Goal: Task Accomplishment & Management: Complete application form

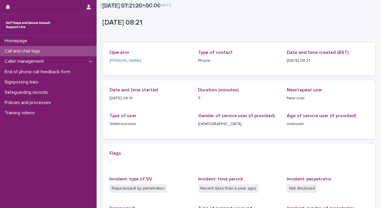
scroll to position [81, 0]
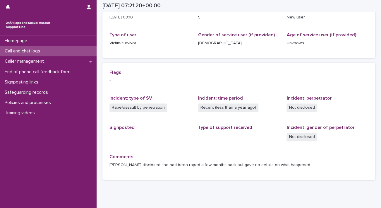
click at [33, 49] on p "Call and chat logs" at bounding box center [23, 51] width 42 height 6
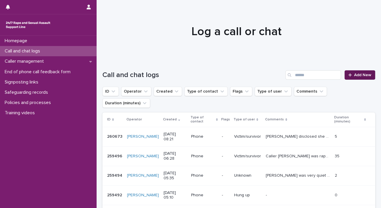
click at [354, 75] on span "Add New" at bounding box center [362, 75] width 17 height 4
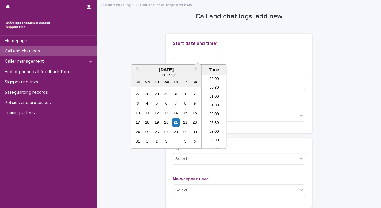
click at [209, 54] on input "text" at bounding box center [196, 54] width 46 height 10
click at [210, 100] on li "09:00" at bounding box center [214, 102] width 25 height 9
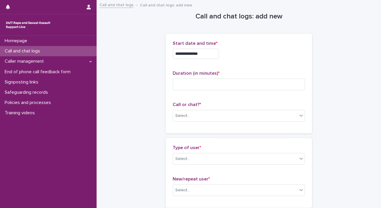
click at [205, 54] on input "**********" at bounding box center [196, 54] width 46 height 10
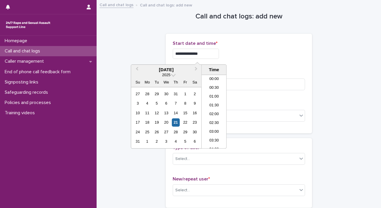
scroll to position [126, 0]
type input "**********"
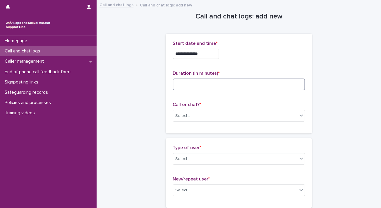
click at [248, 83] on input at bounding box center [239, 84] width 132 height 12
type input "*"
click at [212, 112] on div "Select..." at bounding box center [235, 116] width 124 height 10
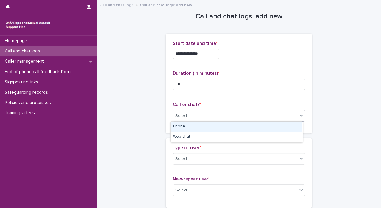
click at [209, 127] on div "Phone" at bounding box center [237, 126] width 132 height 10
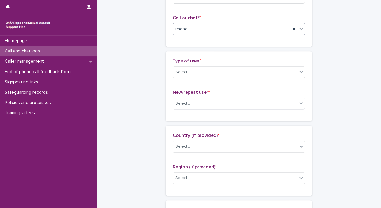
scroll to position [88, 0]
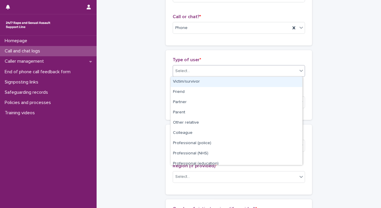
click at [215, 69] on div "Select..." at bounding box center [235, 71] width 124 height 10
click at [215, 82] on div "Victim/survivor" at bounding box center [237, 82] width 132 height 10
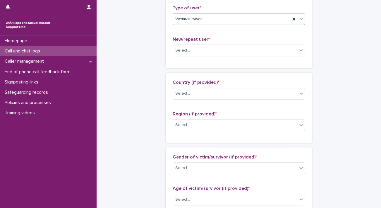
scroll to position [146, 0]
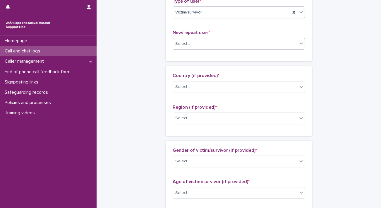
click at [197, 43] on div "Select..." at bounding box center [235, 44] width 124 height 10
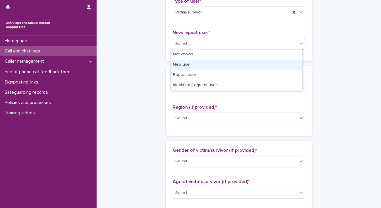
click at [197, 66] on div "New user" at bounding box center [237, 65] width 132 height 10
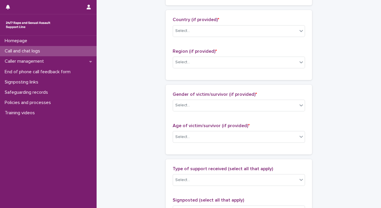
scroll to position [205, 0]
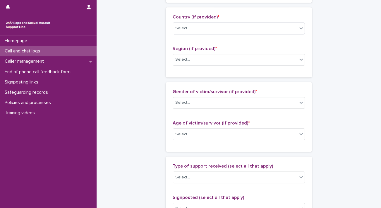
click at [197, 25] on div "Select..." at bounding box center [235, 28] width 124 height 10
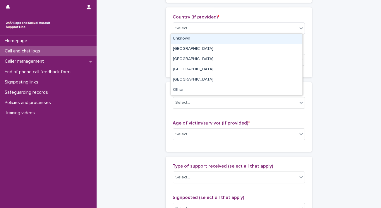
click at [199, 37] on div "Unknown" at bounding box center [237, 39] width 132 height 10
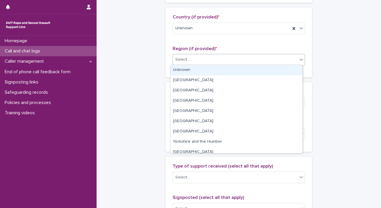
click at [199, 59] on div "Select..." at bounding box center [235, 60] width 124 height 10
click at [198, 68] on div "Unknown" at bounding box center [237, 70] width 132 height 10
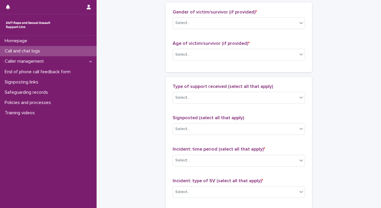
scroll to position [293, 0]
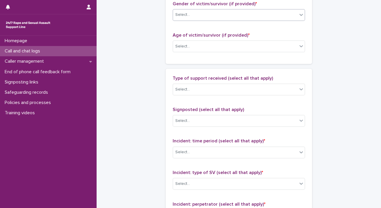
click at [202, 16] on div "Select..." at bounding box center [235, 15] width 124 height 10
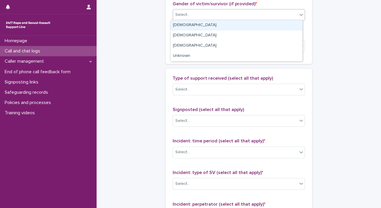
click at [204, 23] on div "[DEMOGRAPHIC_DATA]" at bounding box center [237, 25] width 132 height 10
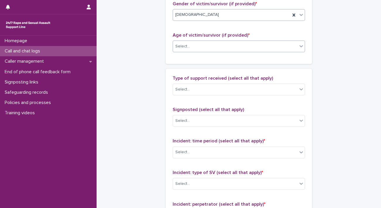
click at [201, 43] on div "Select..." at bounding box center [235, 47] width 124 height 10
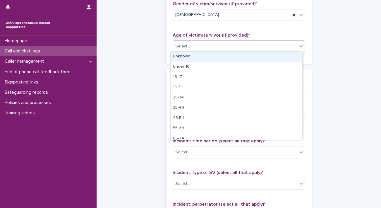
click at [199, 56] on div "Unknown" at bounding box center [237, 56] width 132 height 10
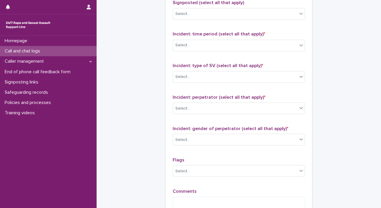
scroll to position [410, 0]
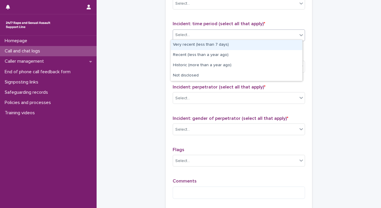
click at [195, 34] on div "Select..." at bounding box center [235, 35] width 124 height 10
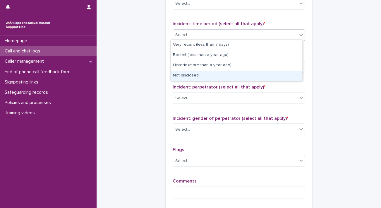
click at [194, 75] on div "Not disclosed" at bounding box center [237, 76] width 132 height 10
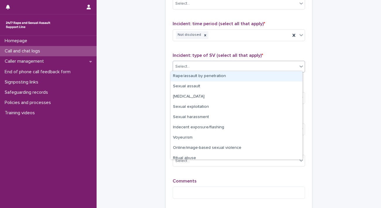
click at [196, 67] on div "Select..." at bounding box center [235, 66] width 124 height 10
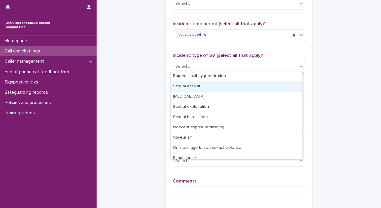
click at [194, 88] on div "Sexual assault" at bounding box center [237, 86] width 132 height 10
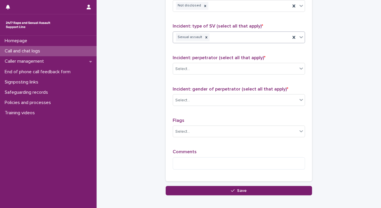
scroll to position [468, 0]
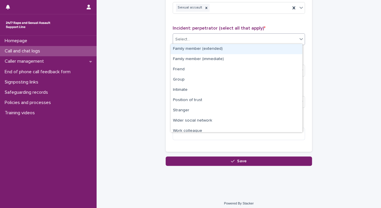
click at [198, 35] on div "Select..." at bounding box center [235, 40] width 124 height 10
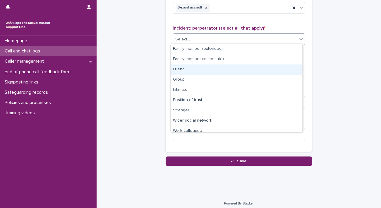
click at [199, 71] on div "Friend" at bounding box center [237, 69] width 132 height 10
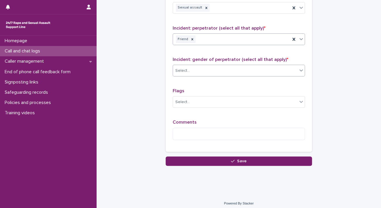
click at [199, 71] on div "Select..." at bounding box center [235, 71] width 124 height 10
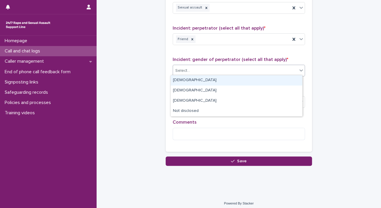
click at [198, 82] on div "[DEMOGRAPHIC_DATA]" at bounding box center [237, 80] width 132 height 10
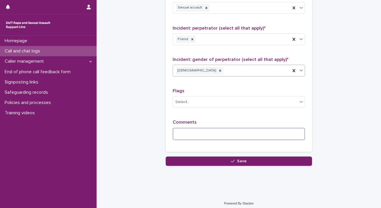
drag, startPoint x: 185, startPoint y: 136, endPoint x: 197, endPoint y: 139, distance: 12.2
click at [185, 135] on textarea at bounding box center [239, 134] width 132 height 13
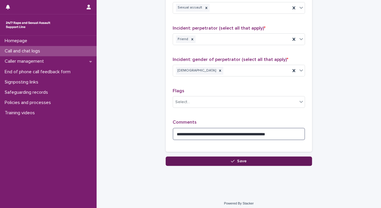
type textarea "**********"
click at [276, 156] on button "Save" at bounding box center [239, 160] width 146 height 9
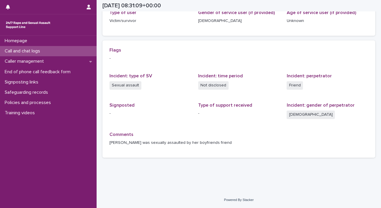
scroll to position [103, 0]
click at [32, 80] on p "Signposting links" at bounding box center [22, 82] width 41 height 6
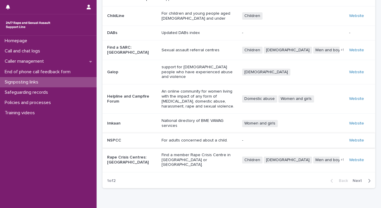
scroll to position [82, 0]
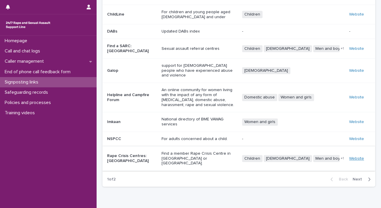
click at [356, 156] on link "Website" at bounding box center [356, 158] width 15 height 4
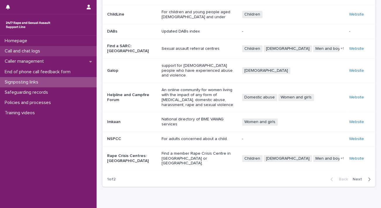
click at [31, 52] on p "Call and chat logs" at bounding box center [23, 51] width 42 height 6
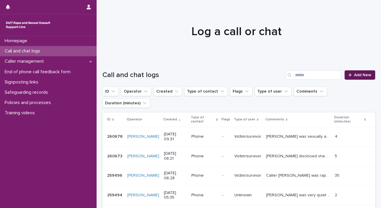
click at [365, 75] on span "Add New" at bounding box center [362, 75] width 17 height 4
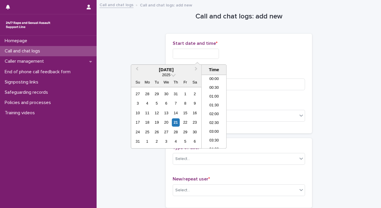
click at [199, 52] on input "text" at bounding box center [196, 54] width 46 height 10
click at [211, 109] on li "09:30" at bounding box center [214, 111] width 25 height 9
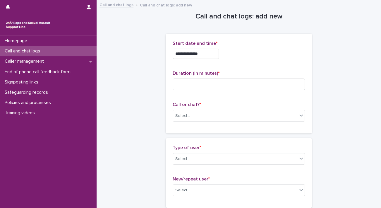
click at [210, 55] on input "**********" at bounding box center [196, 54] width 46 height 10
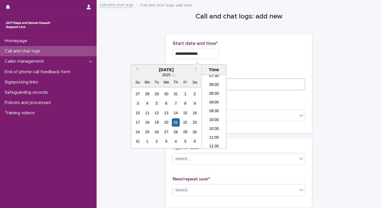
type input "**********"
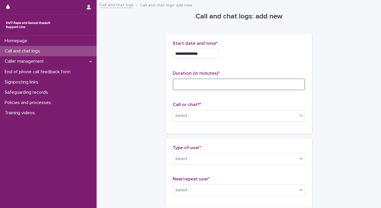
click at [246, 80] on input at bounding box center [239, 84] width 132 height 12
type input "*"
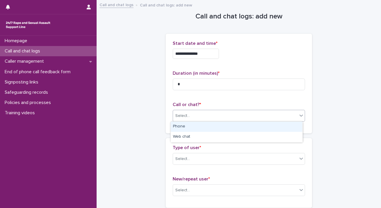
drag, startPoint x: 207, startPoint y: 117, endPoint x: 207, endPoint y: 129, distance: 11.7
click at [207, 120] on div "Select..." at bounding box center [239, 116] width 132 height 12
click at [207, 129] on div "Phone" at bounding box center [237, 126] width 132 height 10
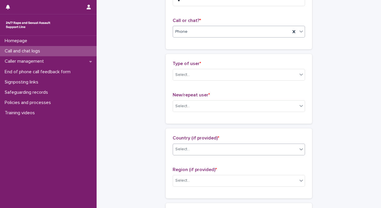
scroll to position [117, 0]
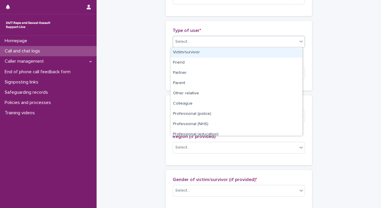
click at [195, 40] on div "Select..." at bounding box center [235, 42] width 124 height 10
click at [204, 54] on div "Victim/survivor" at bounding box center [237, 52] width 132 height 10
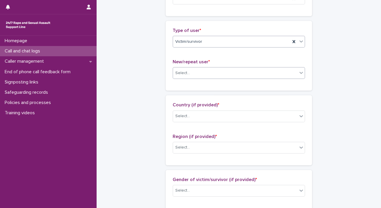
click at [202, 73] on div "Select..." at bounding box center [235, 73] width 124 height 10
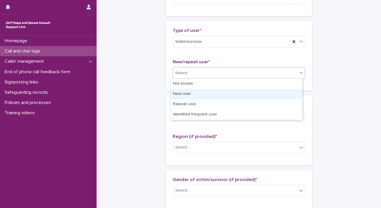
click at [194, 95] on div "New user" at bounding box center [237, 94] width 132 height 10
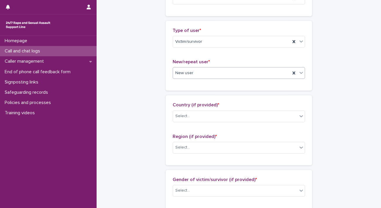
scroll to position [176, 0]
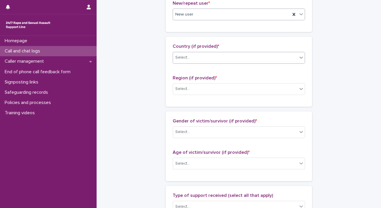
drag, startPoint x: 198, startPoint y: 58, endPoint x: 198, endPoint y: 62, distance: 4.7
click at [198, 58] on div "Select..." at bounding box center [235, 58] width 124 height 10
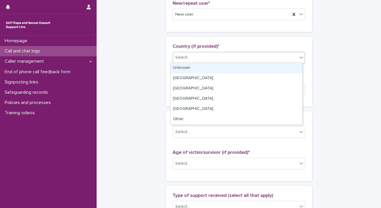
click at [198, 67] on div "Unknown" at bounding box center [237, 68] width 132 height 10
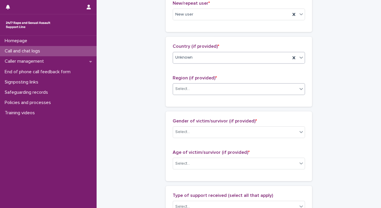
click at [194, 88] on div "Select..." at bounding box center [235, 89] width 124 height 10
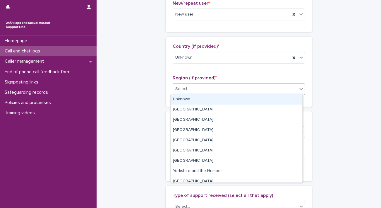
click at [192, 97] on div "Unknown" at bounding box center [237, 99] width 132 height 10
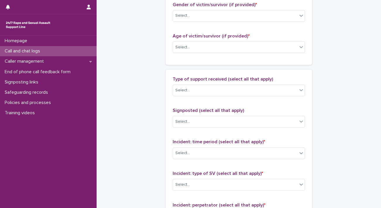
scroll to position [293, 0]
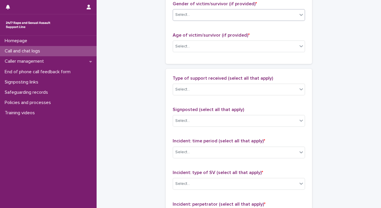
click at [196, 14] on div "Select..." at bounding box center [235, 15] width 124 height 10
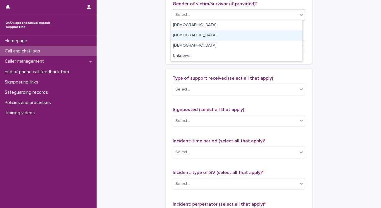
click at [193, 39] on div "[DEMOGRAPHIC_DATA]" at bounding box center [237, 35] width 132 height 10
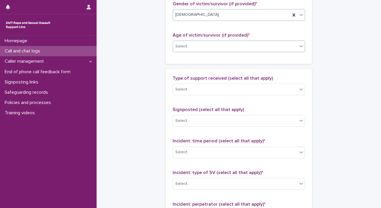
click at [192, 49] on div "Select..." at bounding box center [235, 47] width 124 height 10
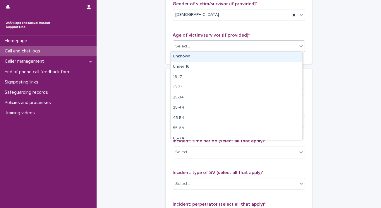
click at [191, 57] on div "Unknown" at bounding box center [237, 56] width 132 height 10
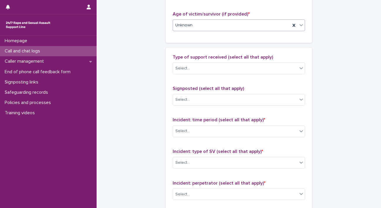
scroll to position [410, 0]
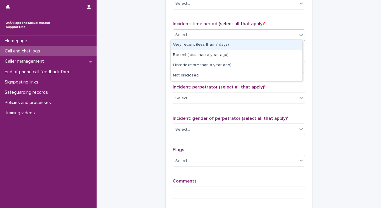
click at [195, 30] on div "Select..." at bounding box center [235, 35] width 124 height 10
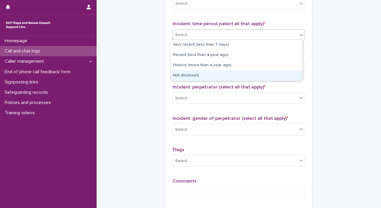
click at [196, 82] on div "Type of support received (select all that apply) Select... Signposted (select a…" at bounding box center [239, 80] width 132 height 245
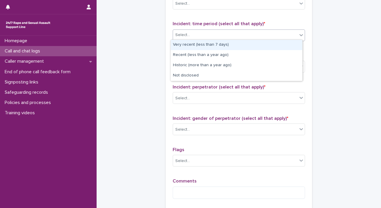
click at [192, 30] on div "Select..." at bounding box center [235, 35] width 124 height 10
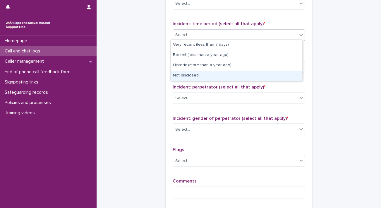
click at [191, 71] on div "Not disclosed" at bounding box center [237, 76] width 132 height 10
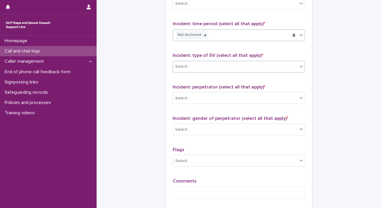
click at [192, 65] on div "Select..." at bounding box center [235, 66] width 124 height 10
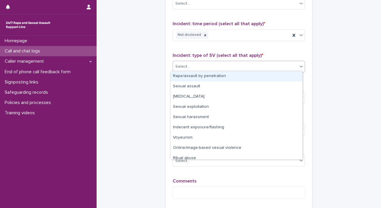
click at [192, 76] on div "Rape/assault by penetration" at bounding box center [237, 76] width 132 height 10
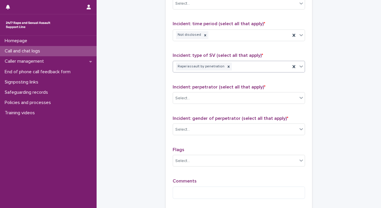
scroll to position [468, 0]
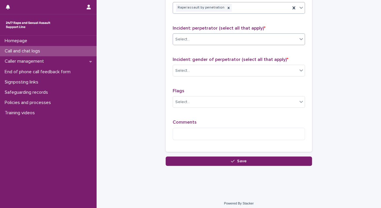
drag, startPoint x: 192, startPoint y: 38, endPoint x: 193, endPoint y: 42, distance: 3.8
click at [192, 39] on div "Select..." at bounding box center [235, 40] width 124 height 10
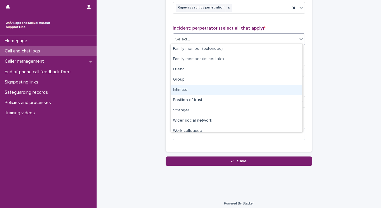
scroll to position [25, 0]
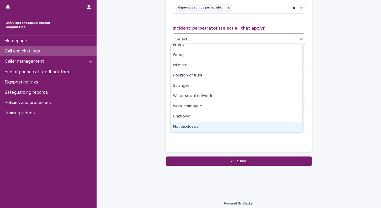
click at [187, 123] on div "Not disclosed" at bounding box center [237, 127] width 132 height 10
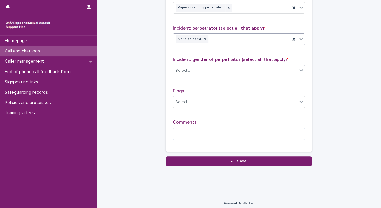
click at [192, 70] on div "Select..." at bounding box center [235, 71] width 124 height 10
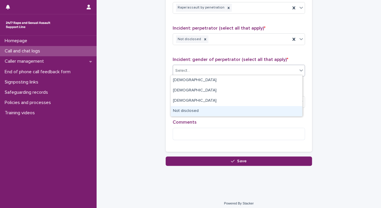
click at [191, 111] on div "Not disclosed" at bounding box center [237, 111] width 132 height 10
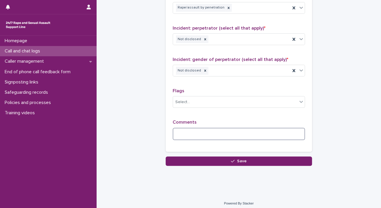
click at [192, 133] on textarea at bounding box center [239, 134] width 132 height 13
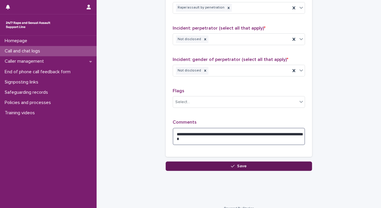
type textarea "**********"
click at [245, 165] on button "Save" at bounding box center [239, 165] width 146 height 9
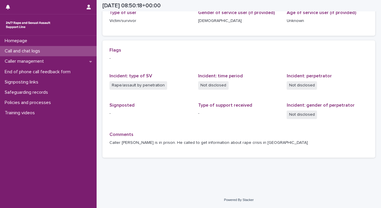
scroll to position [103, 0]
drag, startPoint x: 320, startPoint y: 64, endPoint x: 292, endPoint y: 53, distance: 30.0
click at [320, 64] on div "Flags -" at bounding box center [238, 56] width 259 height 19
